Goal: Find specific page/section: Locate item on page

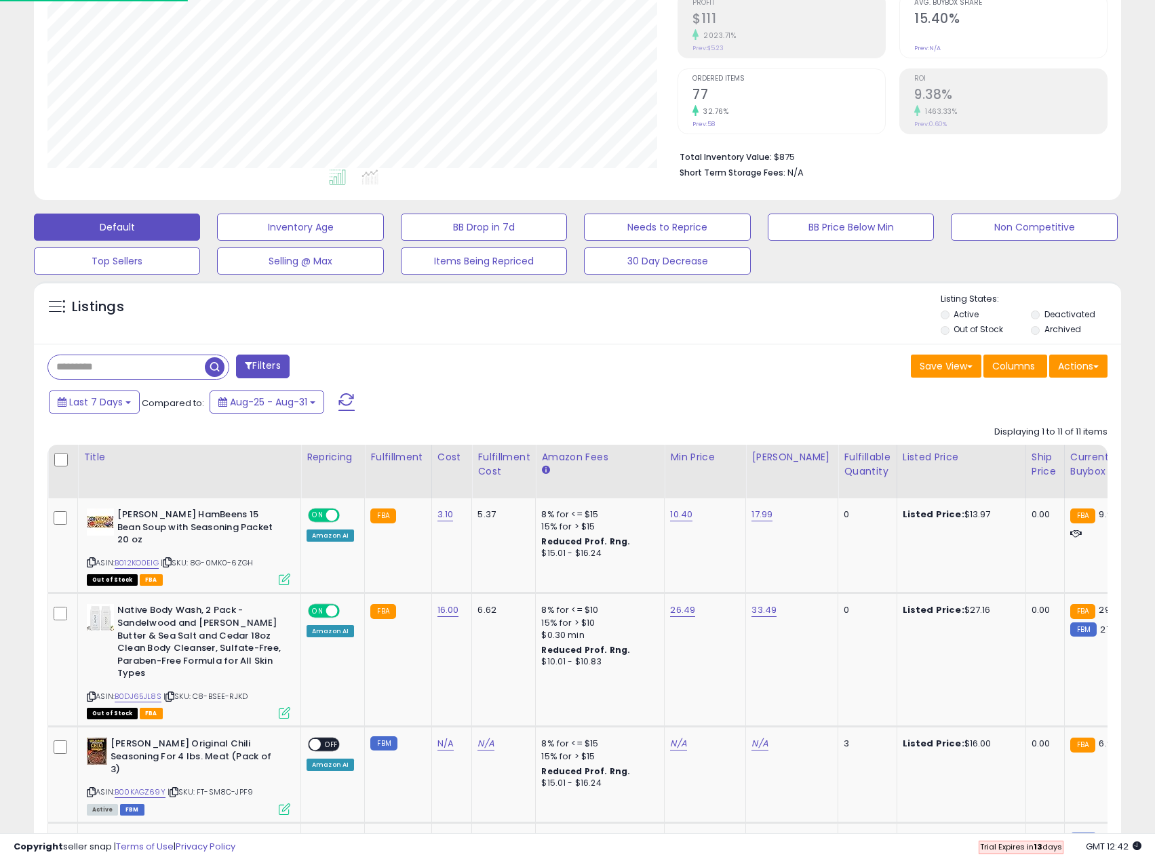
scroll to position [278, 631]
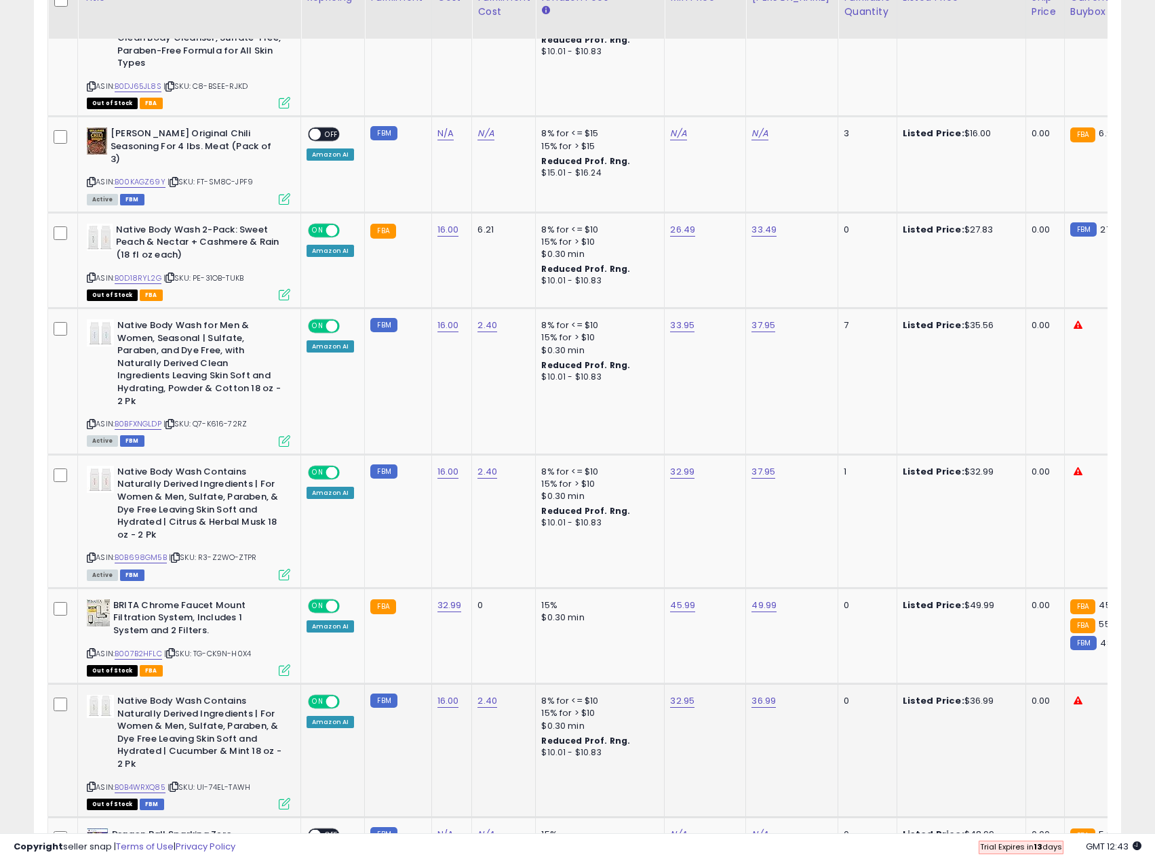
scroll to position [553, 0]
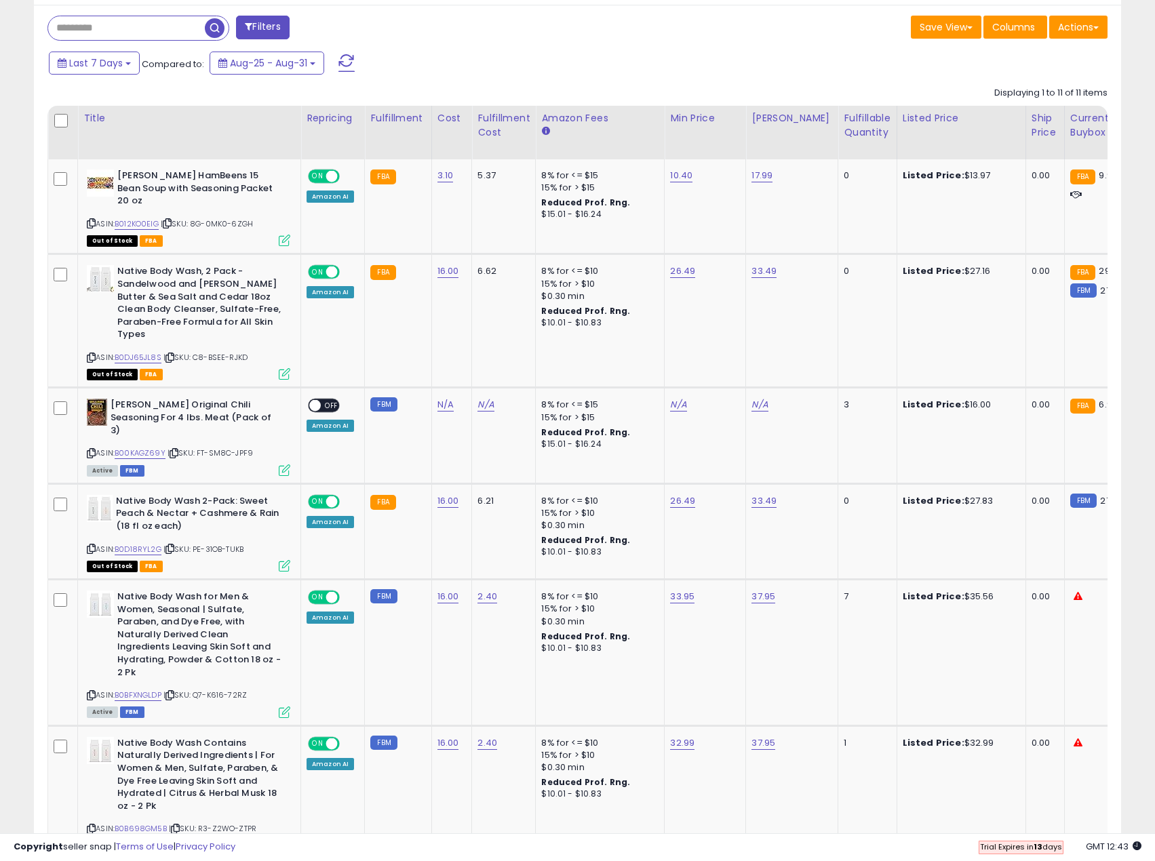
drag, startPoint x: 527, startPoint y: 818, endPoint x: 539, endPoint y: 820, distance: 12.4
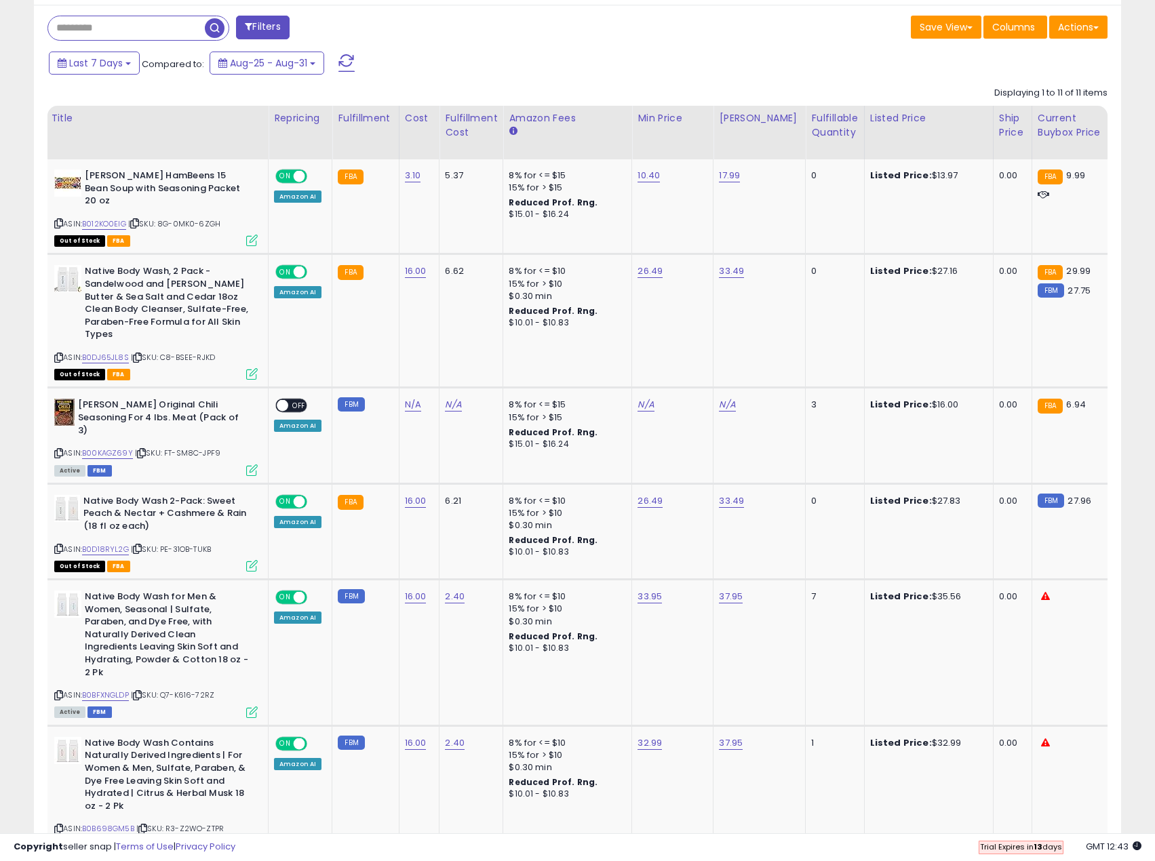
scroll to position [0, 0]
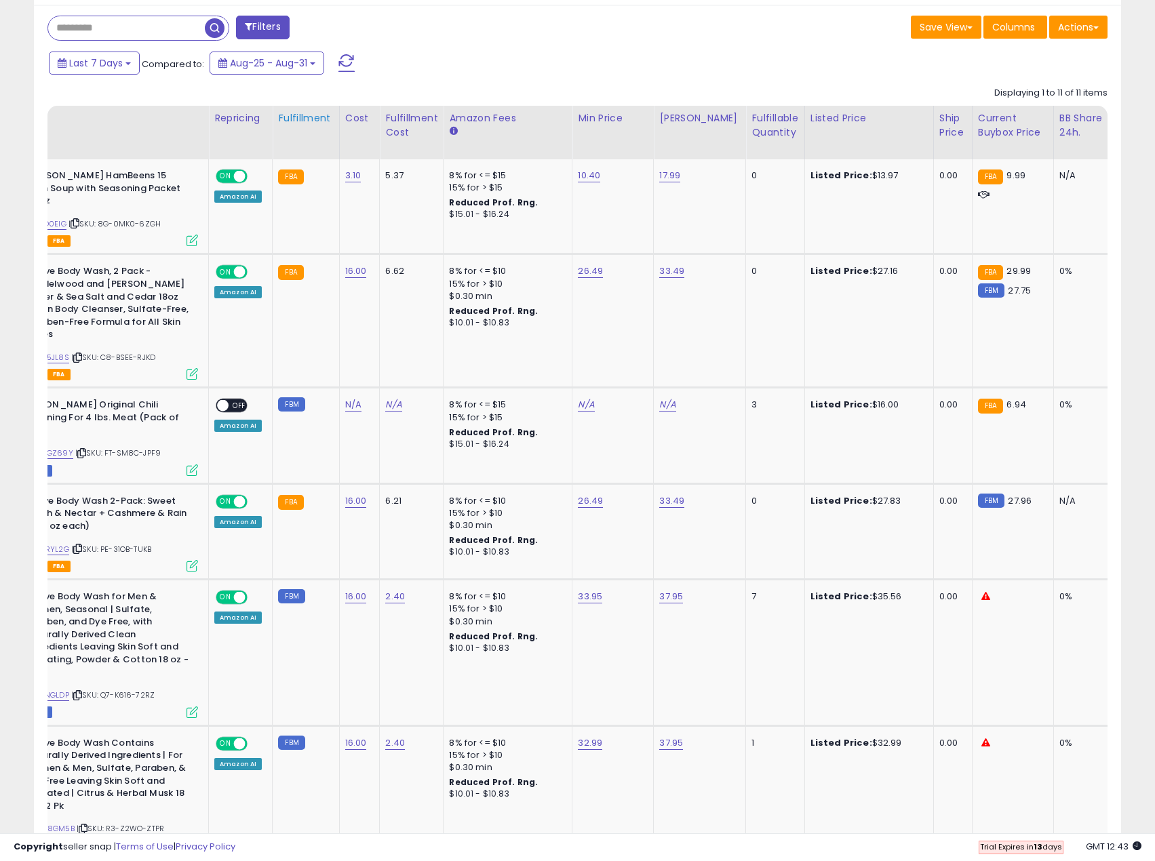
click at [292, 117] on div "Fulfillment" at bounding box center [305, 118] width 55 height 14
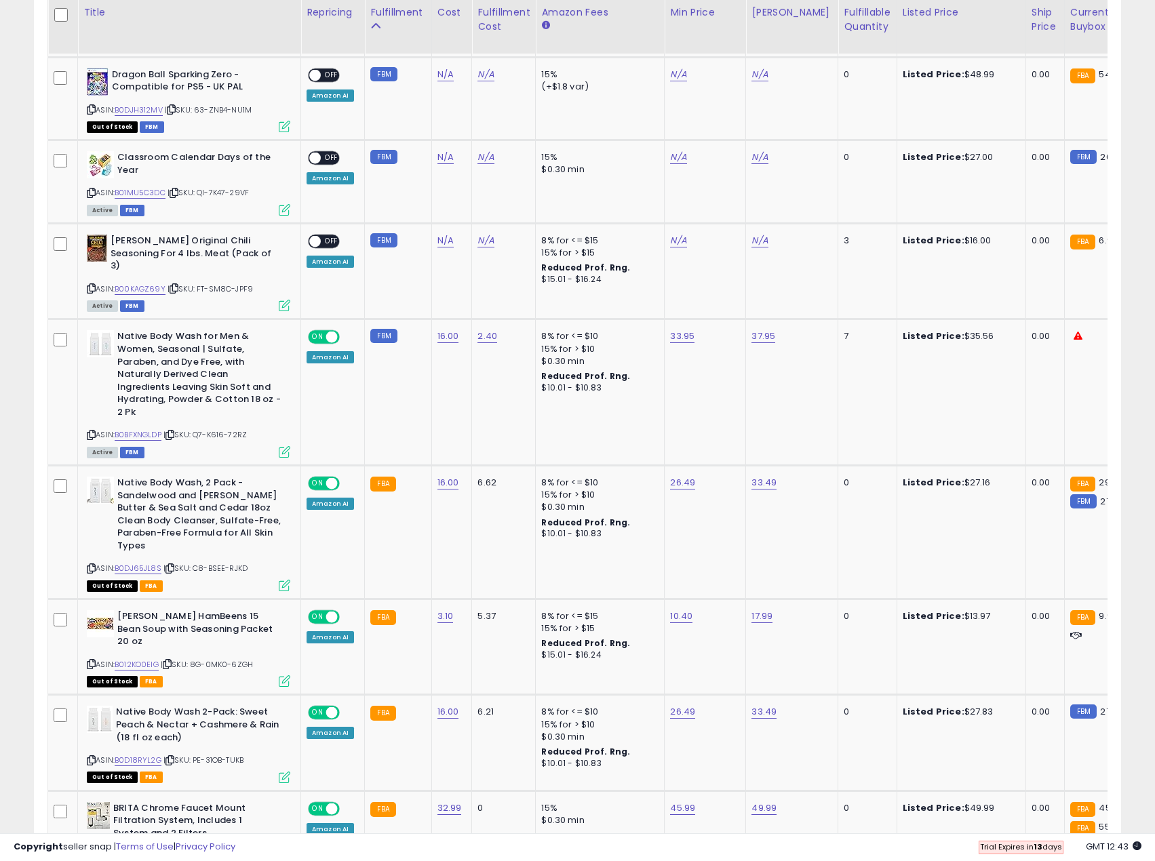
drag, startPoint x: 543, startPoint y: 822, endPoint x: 636, endPoint y: 828, distance: 93.8
click at [636, 828] on div at bounding box center [577, 827] width 1060 height 13
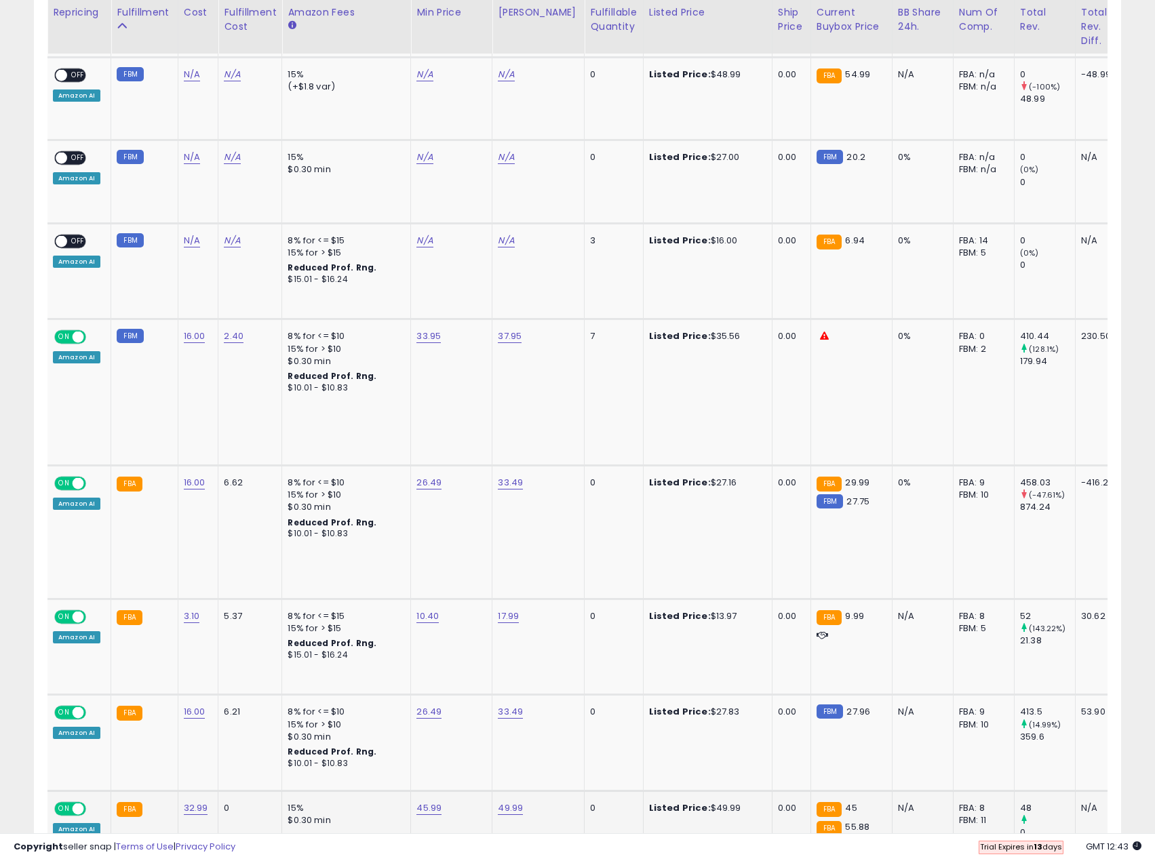
click at [819, 839] on small "FBM" at bounding box center [830, 846] width 26 height 14
